Goal: Task Accomplishment & Management: Use online tool/utility

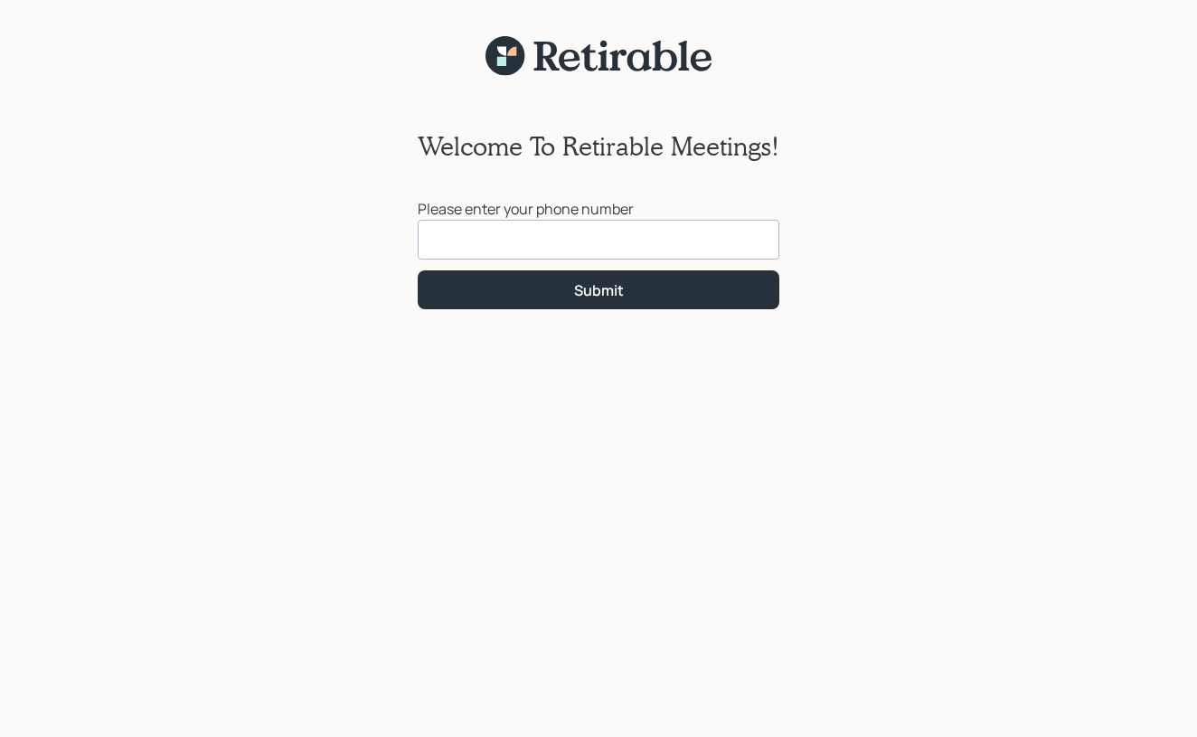
click at [492, 241] on input at bounding box center [599, 240] width 362 height 40
type input "[PHONE_NUMBER]"
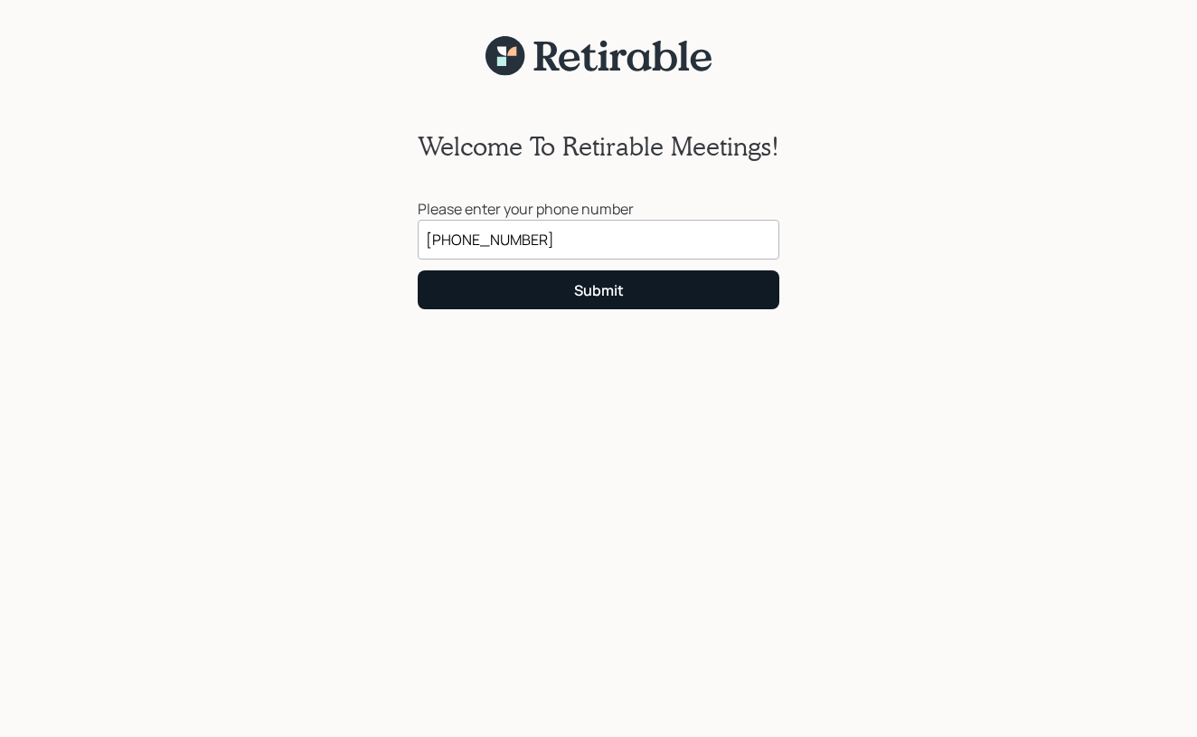
click at [547, 301] on button "Submit" at bounding box center [599, 289] width 362 height 39
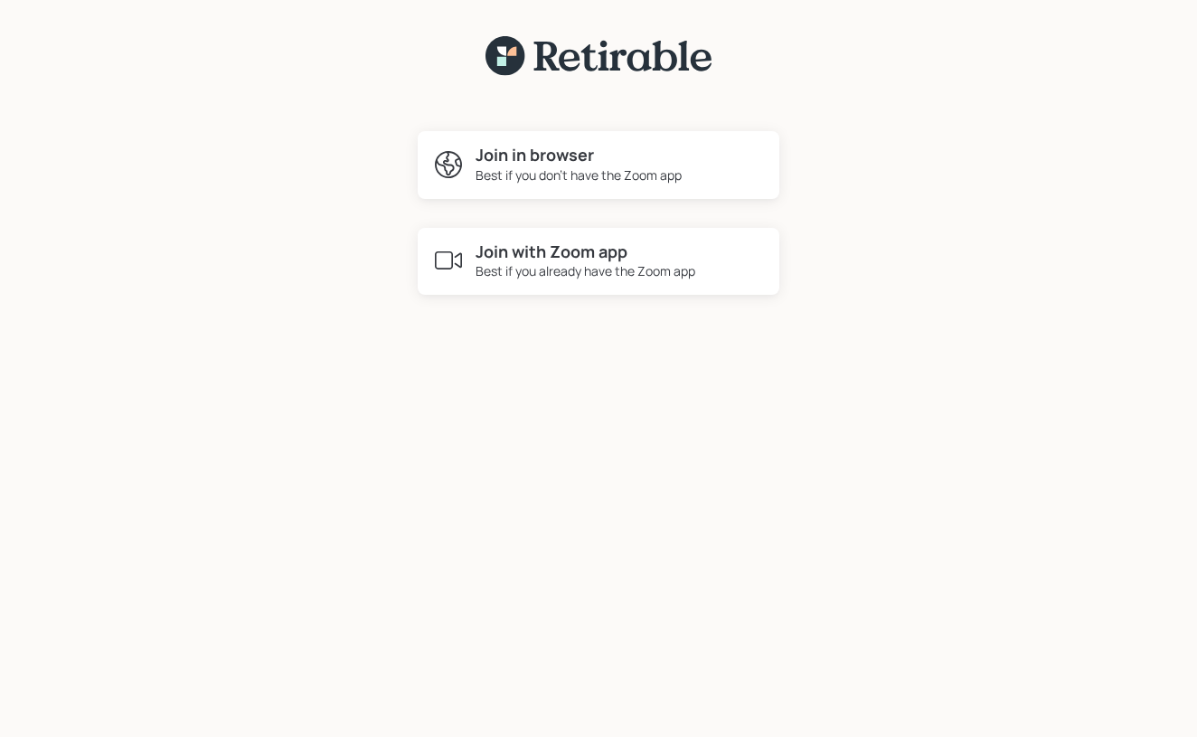
click at [548, 271] on div "Best if you already have the Zoom app" at bounding box center [585, 270] width 220 height 19
